Goal: Task Accomplishment & Management: Manage account settings

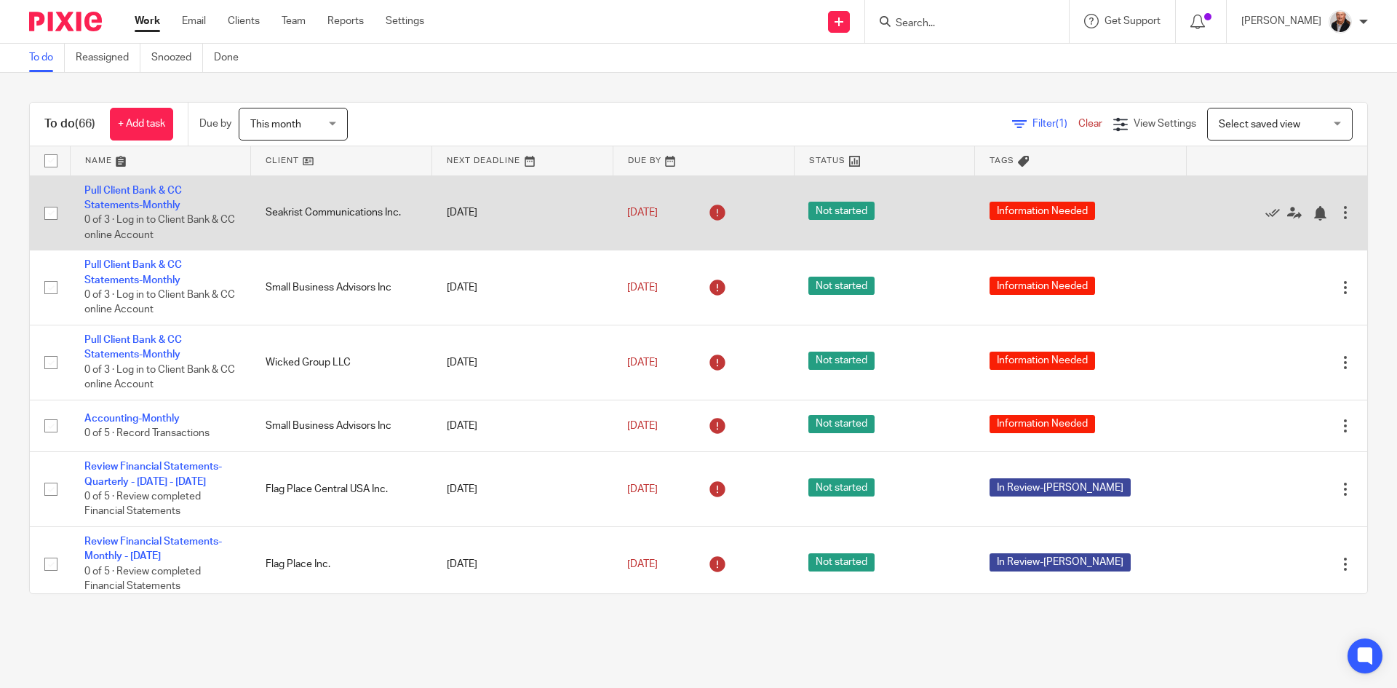
click at [54, 214] on input "checkbox" at bounding box center [51, 213] width 28 height 28
checkbox input "true"
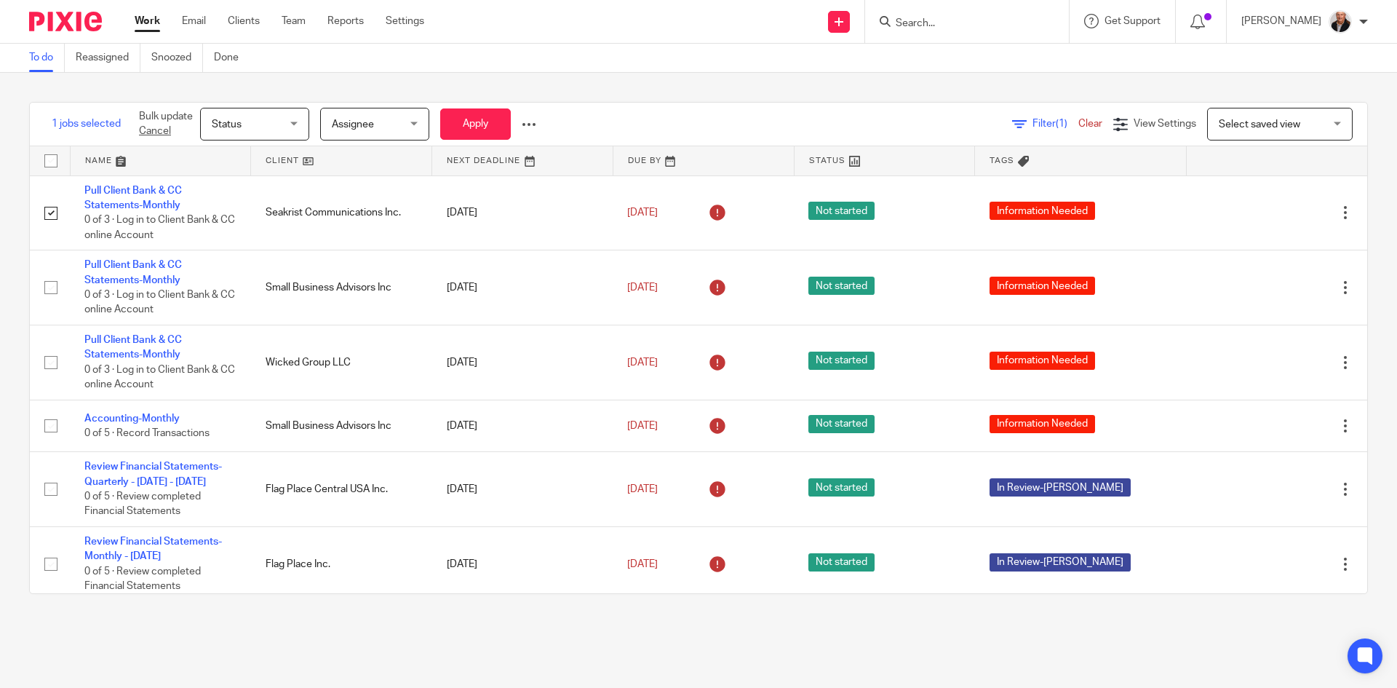
click at [293, 124] on div "Status Status" at bounding box center [254, 124] width 109 height 33
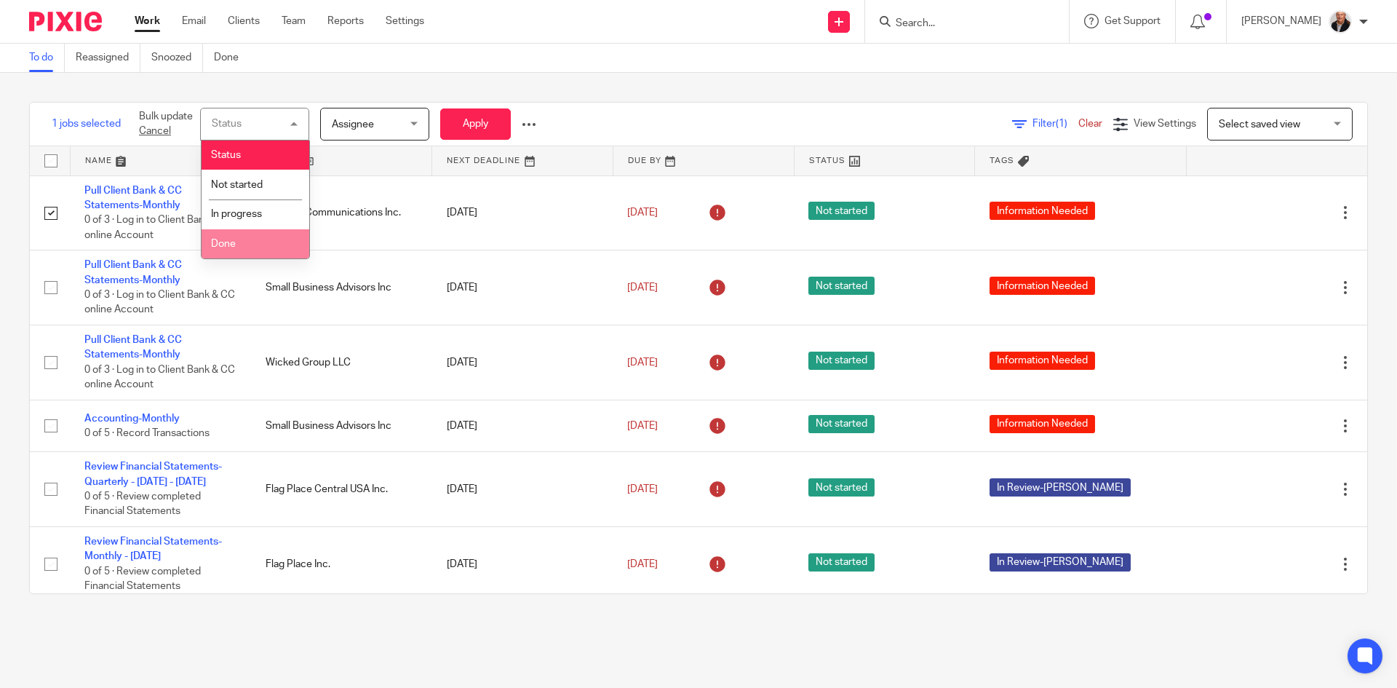
click at [228, 244] on span "Done" at bounding box center [223, 244] width 25 height 10
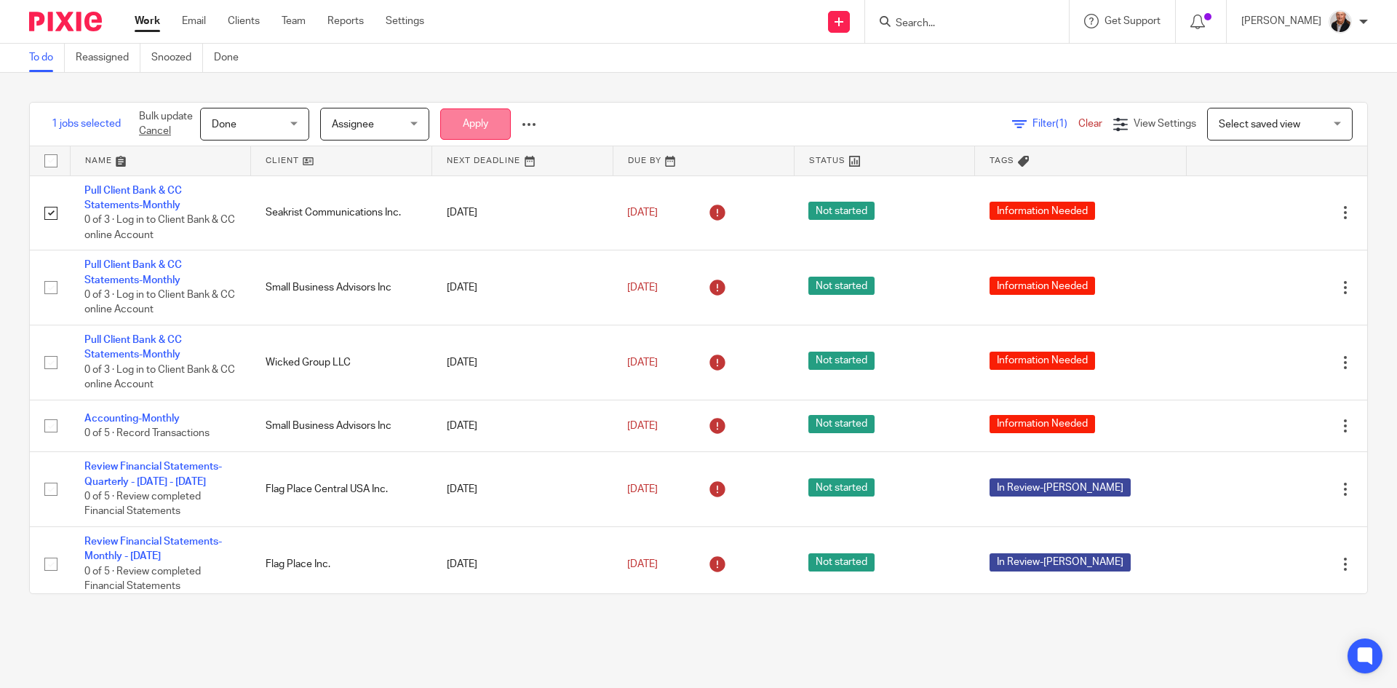
click at [462, 121] on button "Apply" at bounding box center [475, 123] width 71 height 31
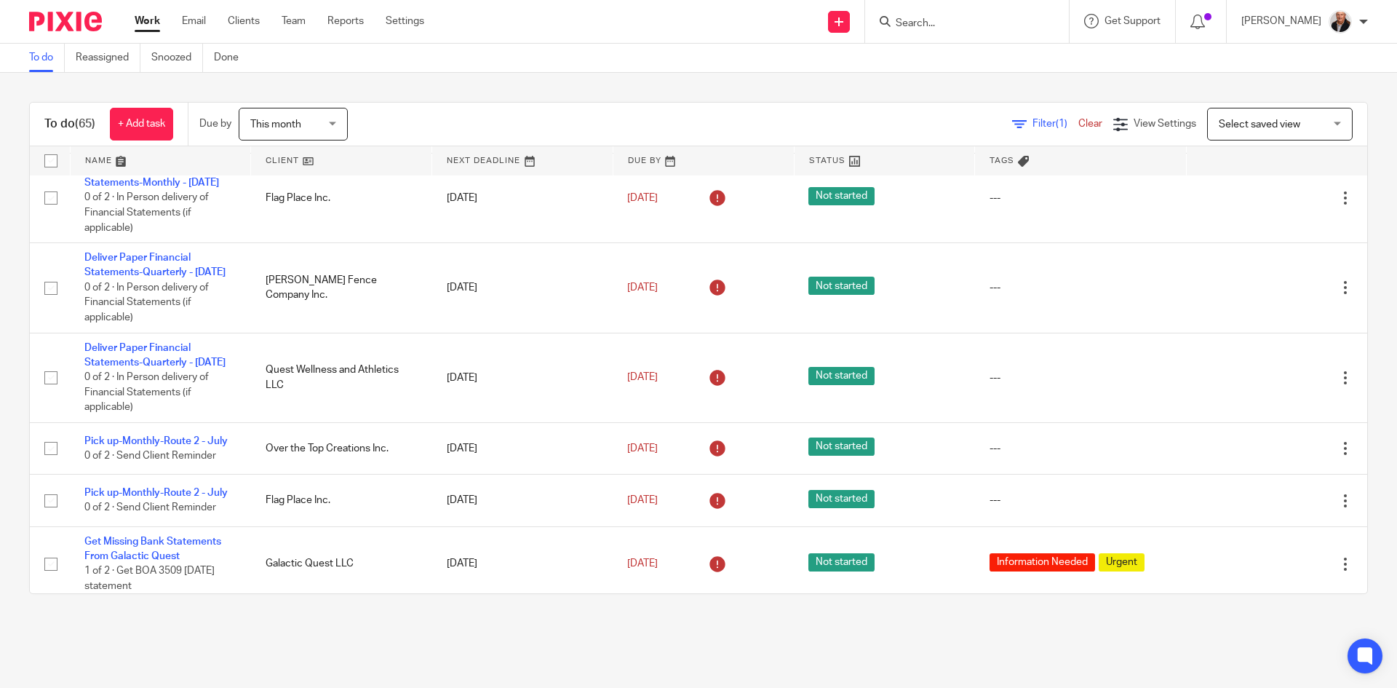
scroll to position [3129, 0]
